Goal: Information Seeking & Learning: Find specific fact

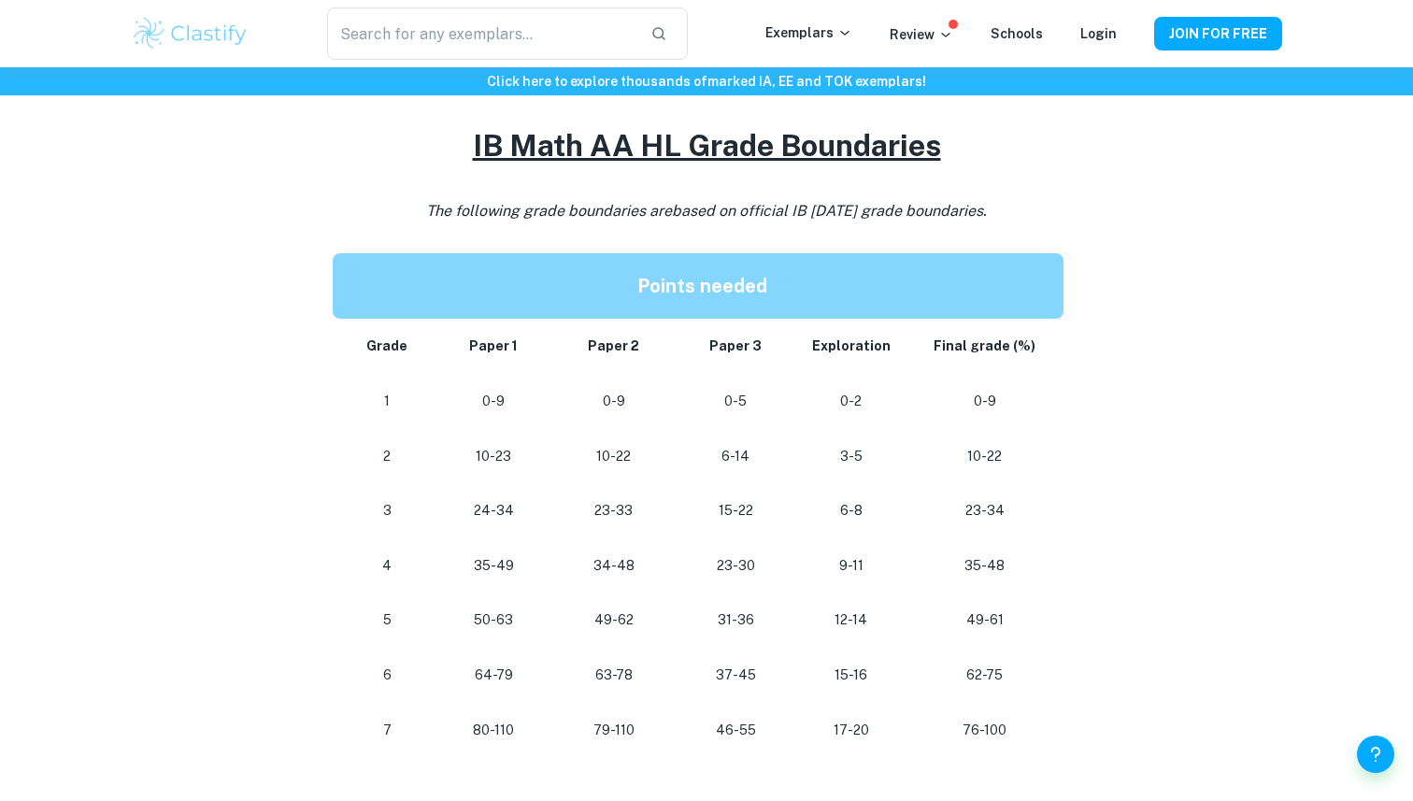
scroll to position [799, 0]
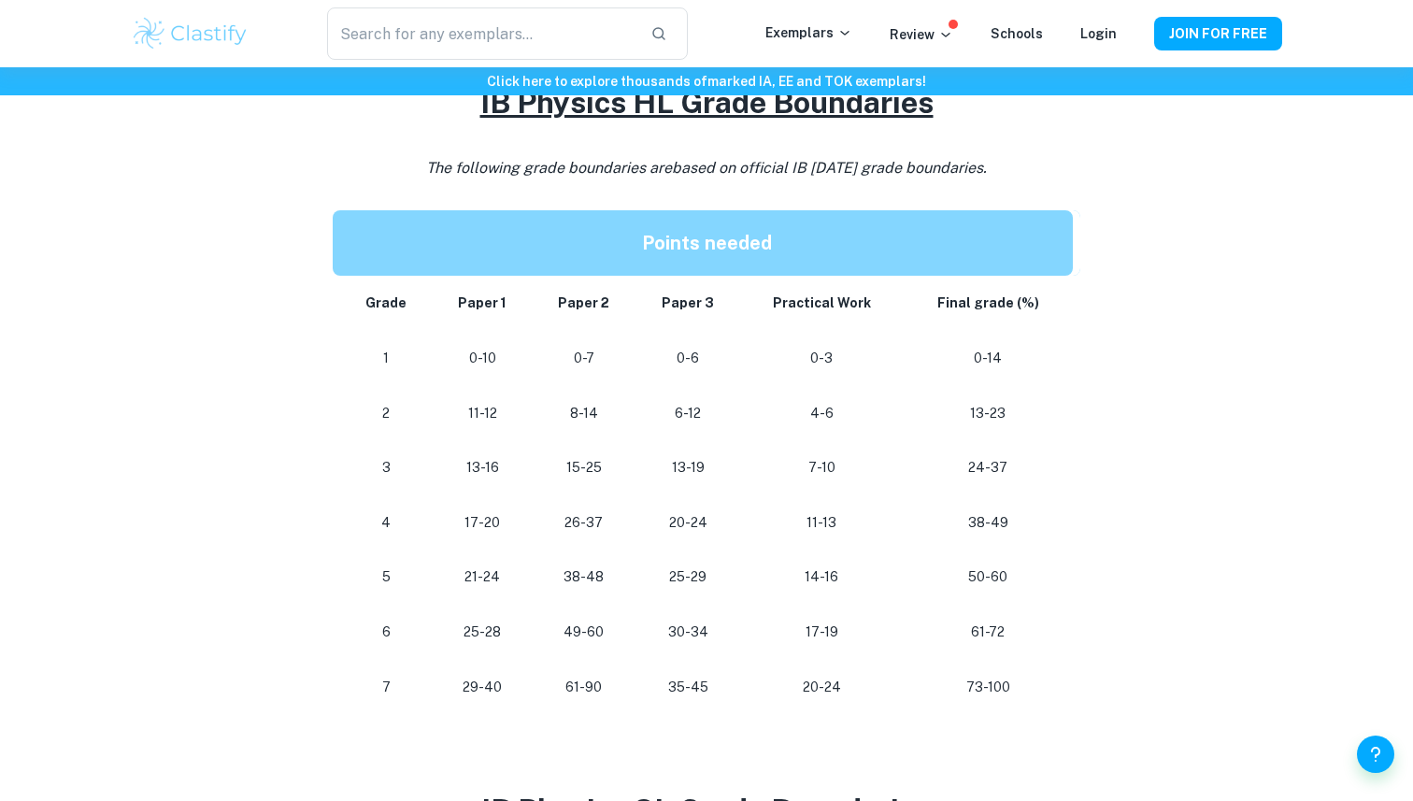
scroll to position [854, 0]
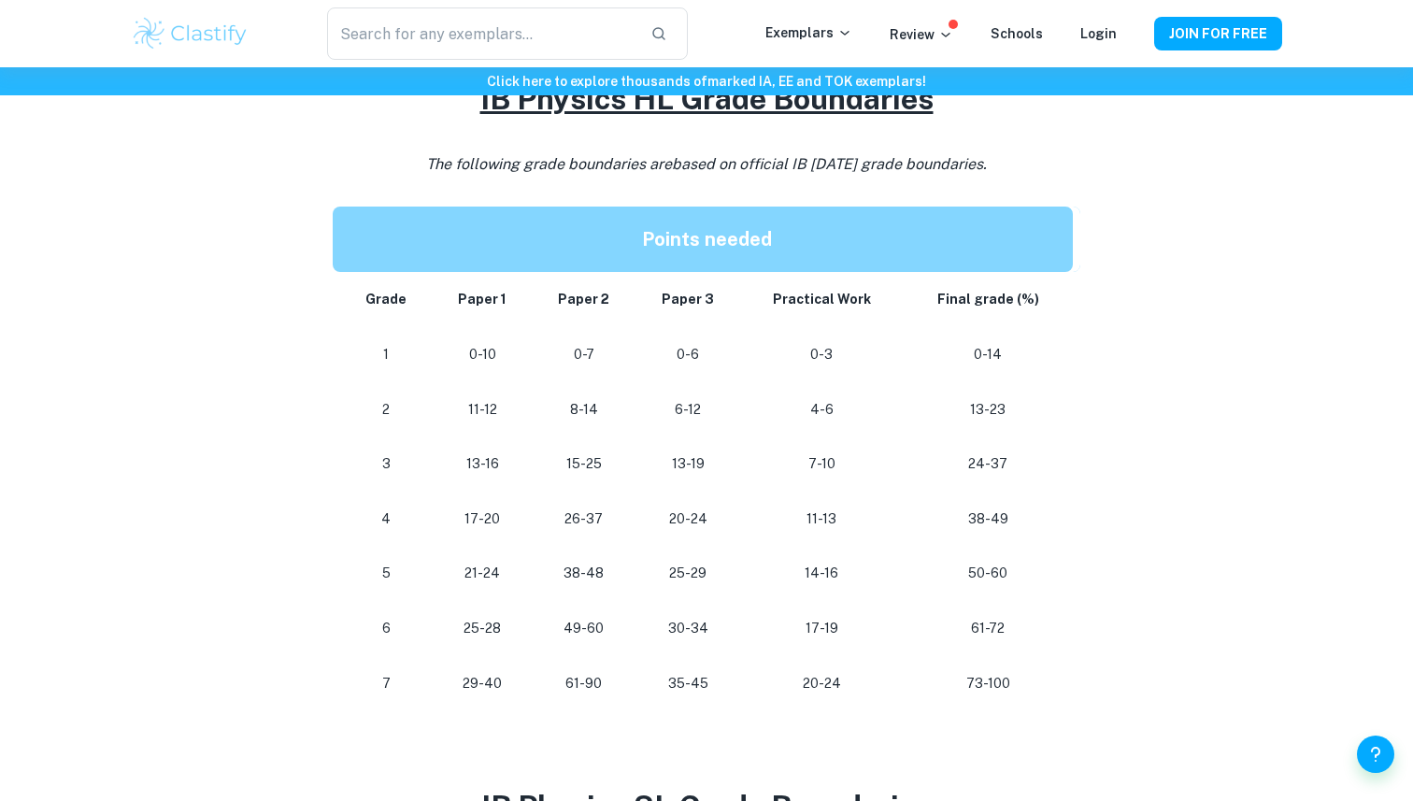
click at [843, 150] on p "The following grade boundaries are based on official IB May 2024 grade boundari…" at bounding box center [707, 164] width 748 height 28
click at [843, 161] on span "based on official IB [DATE] grade boundaries." at bounding box center [829, 164] width 315 height 18
click at [993, 502] on td "38-49" at bounding box center [992, 519] width 178 height 55
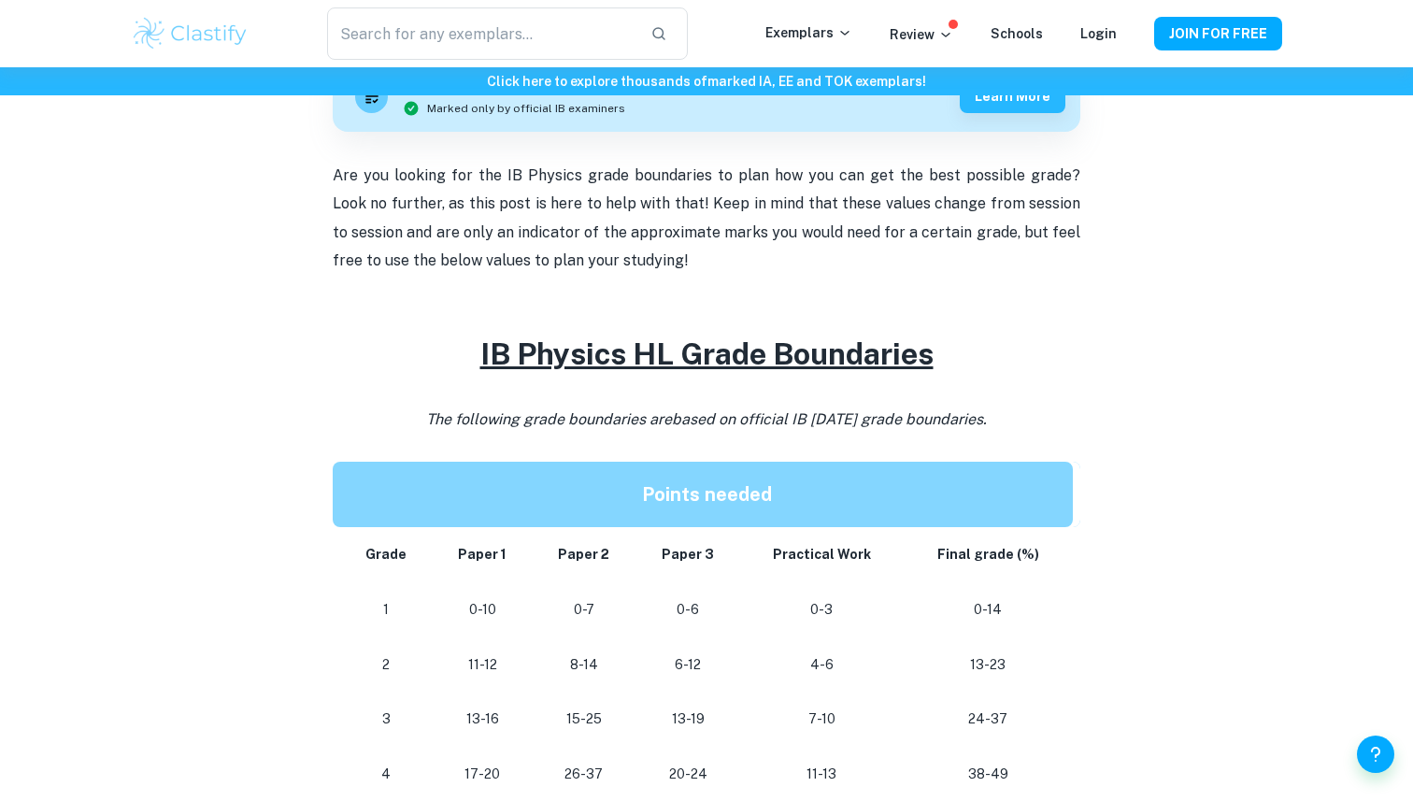
scroll to position [582, 0]
